Goal: Task Accomplishment & Management: Use online tool/utility

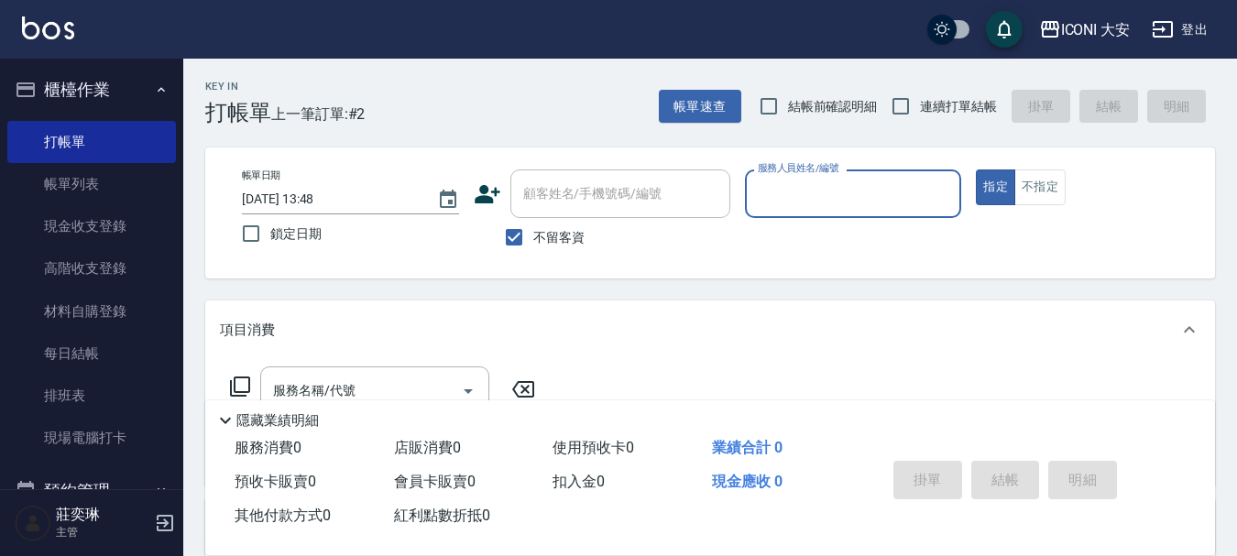
drag, startPoint x: 786, startPoint y: 177, endPoint x: 797, endPoint y: 209, distance: 33.9
click at [787, 184] on div "服務人員姓名/編號" at bounding box center [853, 194] width 217 height 49
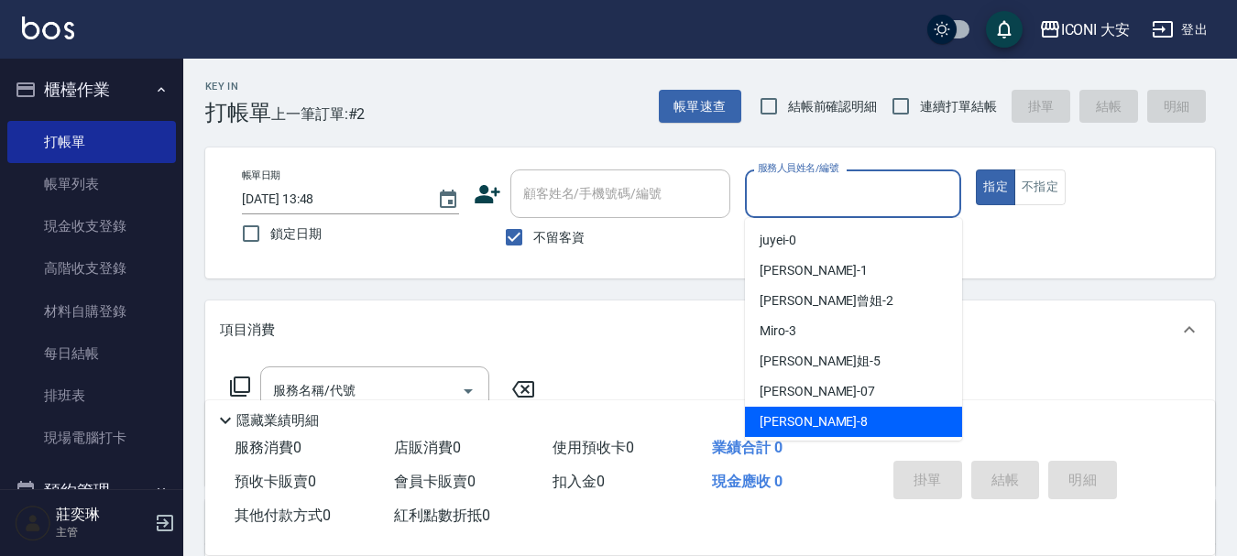
click at [787, 431] on span "Yulisa -8" at bounding box center [814, 421] width 108 height 19
type input "Yulisa-8"
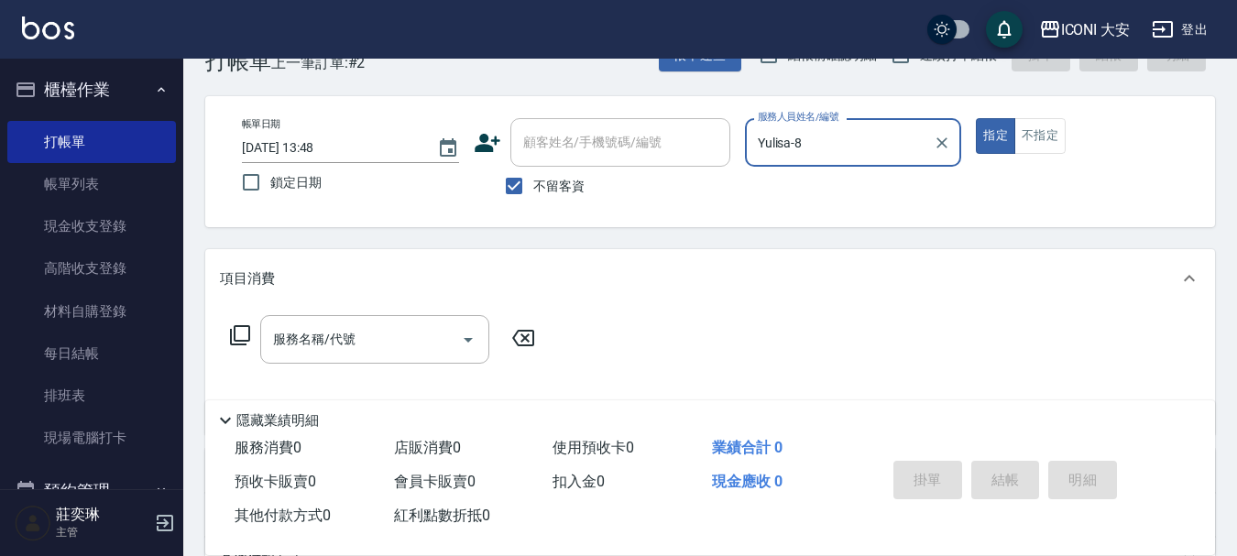
scroll to position [92, 0]
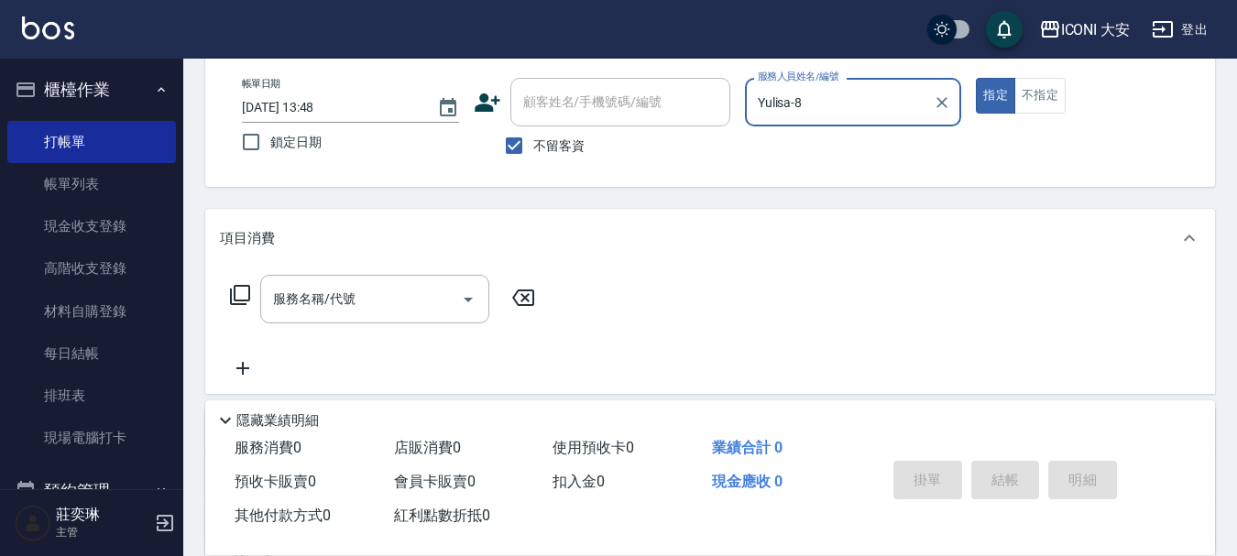
click at [241, 290] on icon at bounding box center [240, 295] width 22 height 22
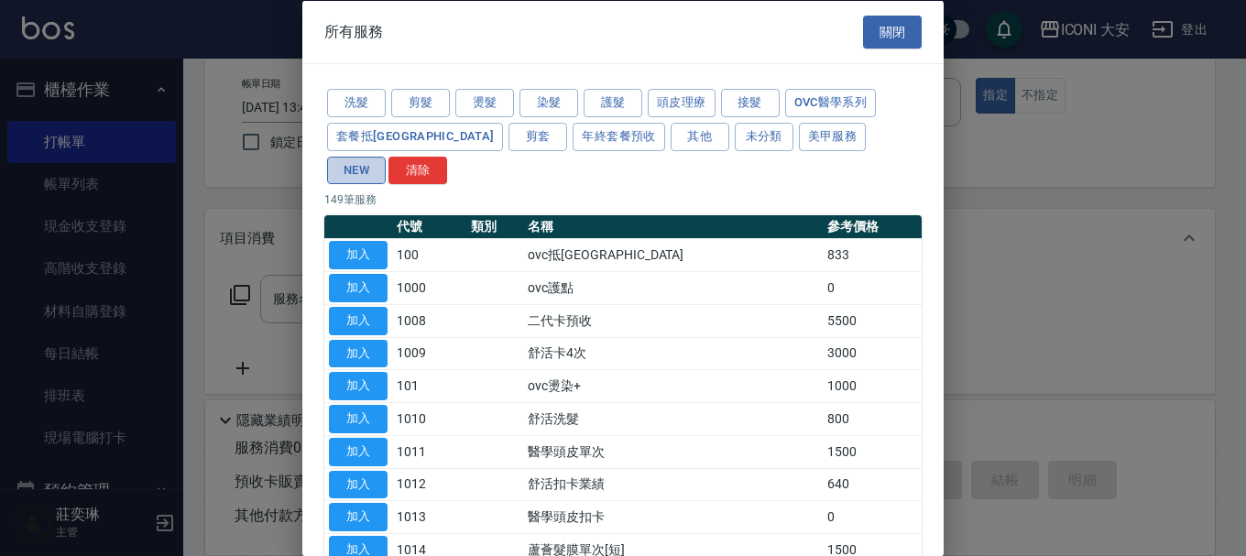
click at [386, 156] on button "NEW" at bounding box center [356, 170] width 59 height 28
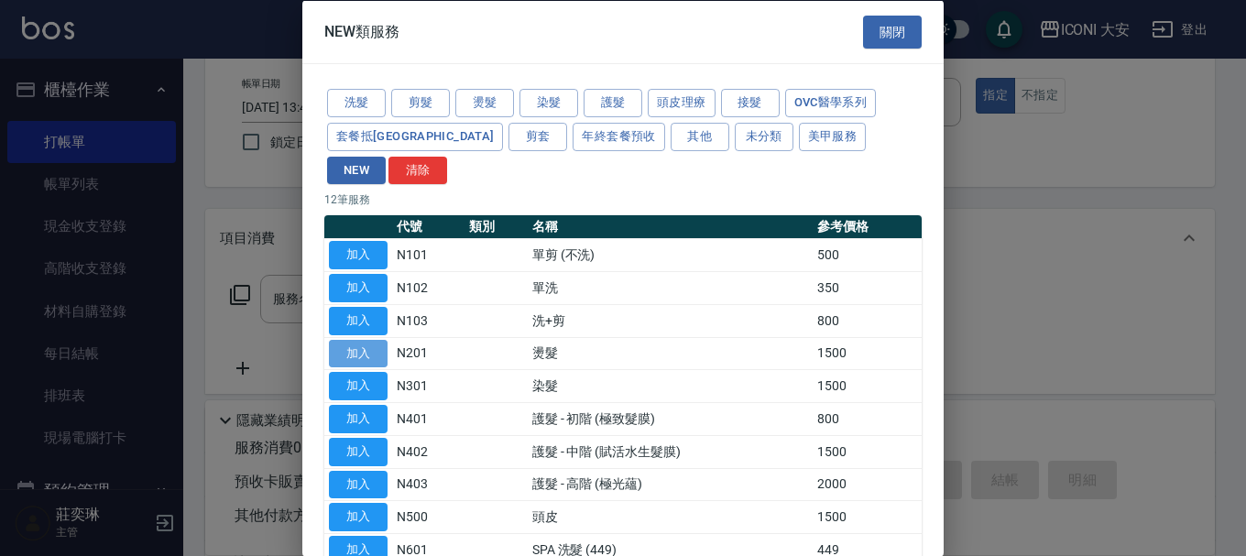
click at [367, 339] on button "加入" at bounding box center [358, 353] width 59 height 28
type input "燙髮(N201)"
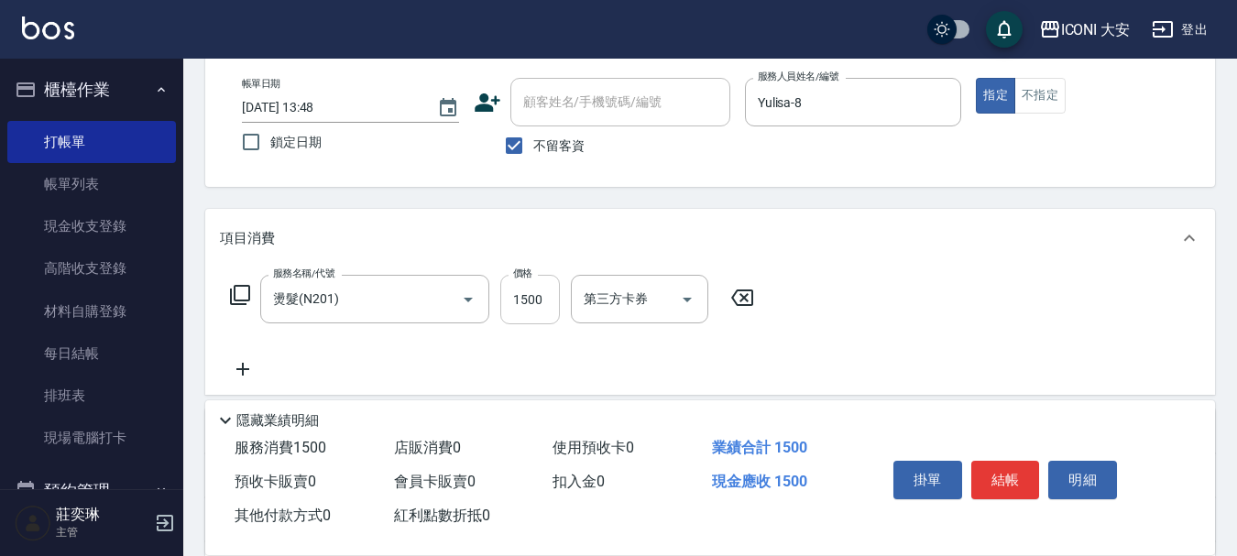
click at [544, 296] on input "1500" at bounding box center [530, 299] width 60 height 49
type input "1599"
click at [1003, 473] on button "結帳" at bounding box center [1005, 480] width 69 height 38
